Goal: Task Accomplishment & Management: Manage account settings

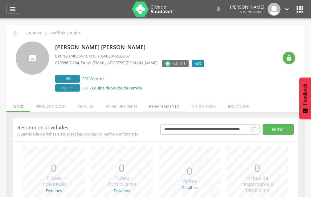
click at [158, 109] on li "Remapeamento" at bounding box center [164, 105] width 42 height 14
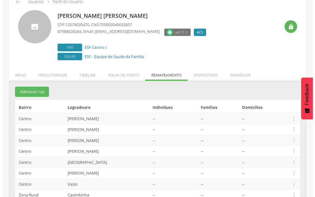
scroll to position [92, 0]
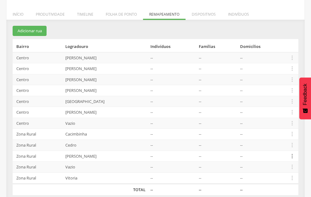
click at [289, 157] on icon "" at bounding box center [291, 156] width 7 height 7
click at [279, 149] on link "Desvincular ACS" at bounding box center [270, 147] width 49 height 8
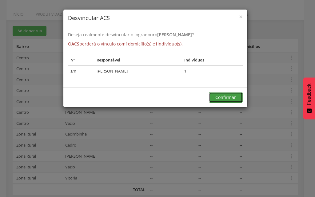
click at [216, 101] on button "Confirmar" at bounding box center [226, 97] width 34 height 10
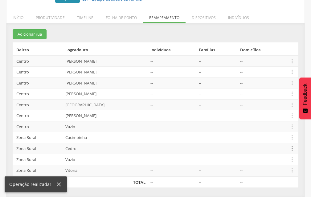
click at [291, 151] on icon "" at bounding box center [291, 148] width 7 height 7
click at [285, 142] on link "Desvincular ACS" at bounding box center [270, 139] width 49 height 8
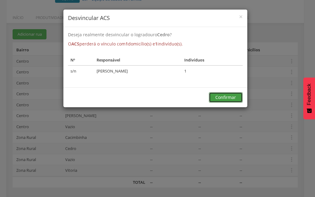
click at [215, 101] on button "Confirmar" at bounding box center [226, 97] width 34 height 10
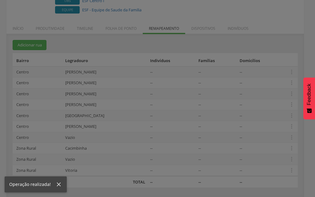
scroll to position [78, 0]
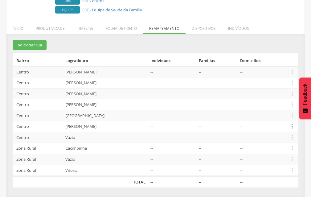
click at [292, 126] on icon "" at bounding box center [291, 126] width 7 height 7
click at [283, 118] on link "Desvincular ACS" at bounding box center [270, 117] width 49 height 8
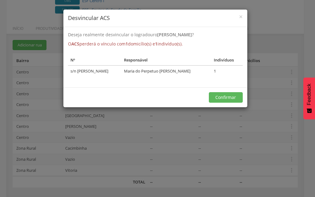
click at [231, 103] on div "Confirmar" at bounding box center [155, 97] width 184 height 20
click at [231, 98] on button "Confirmar" at bounding box center [226, 97] width 34 height 10
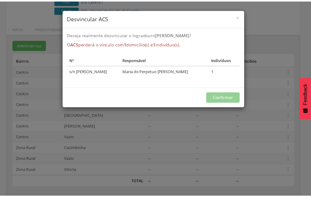
scroll to position [67, 0]
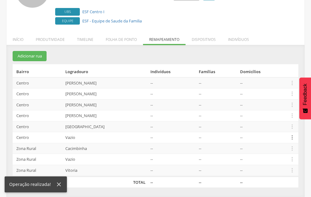
click at [294, 136] on icon "" at bounding box center [291, 137] width 7 height 7
click at [275, 115] on link "Desalocar famílias" at bounding box center [270, 114] width 49 height 8
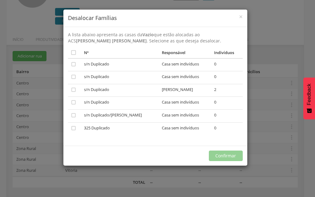
click at [269, 119] on div "× Desalocar Famílias A lista abaixo apresenta as casas da [PERSON_NAME] que est…" at bounding box center [157, 98] width 315 height 197
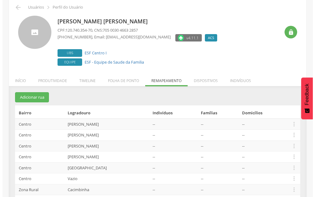
scroll to position [62, 0]
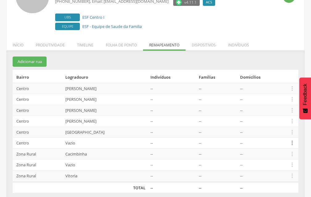
click at [291, 146] on icon "" at bounding box center [291, 143] width 7 height 7
click at [280, 131] on link "Desvincular ACS" at bounding box center [270, 134] width 49 height 8
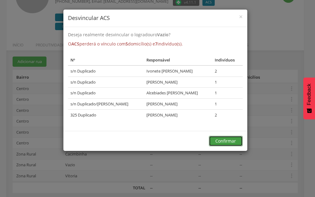
click at [231, 144] on button "Confirmar" at bounding box center [226, 141] width 34 height 10
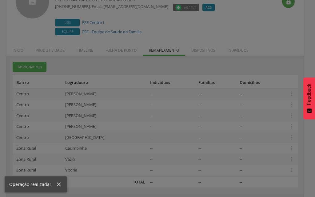
scroll to position [56, 0]
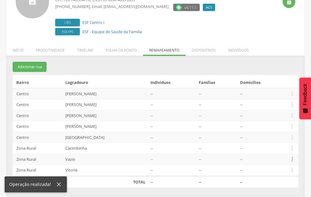
click at [292, 162] on icon "" at bounding box center [291, 159] width 7 height 7
click at [285, 151] on link "Desvincular ACS" at bounding box center [270, 150] width 49 height 8
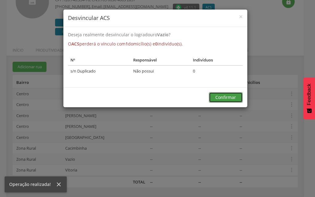
click at [216, 103] on button "Confirmar" at bounding box center [226, 97] width 34 height 10
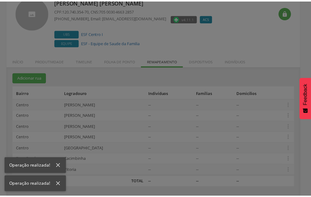
scroll to position [45, 0]
